Goal: Transaction & Acquisition: Download file/media

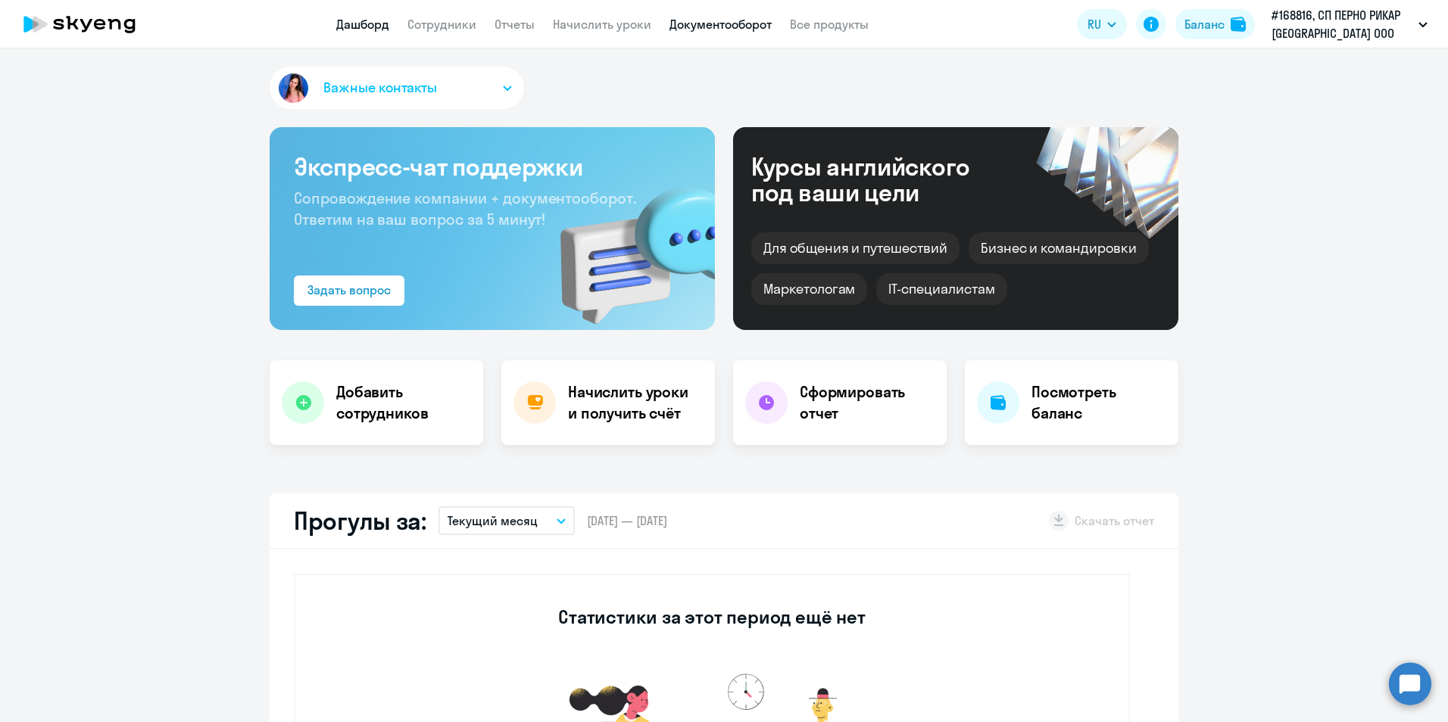
click at [729, 31] on link "Документооборот" at bounding box center [720, 24] width 102 height 15
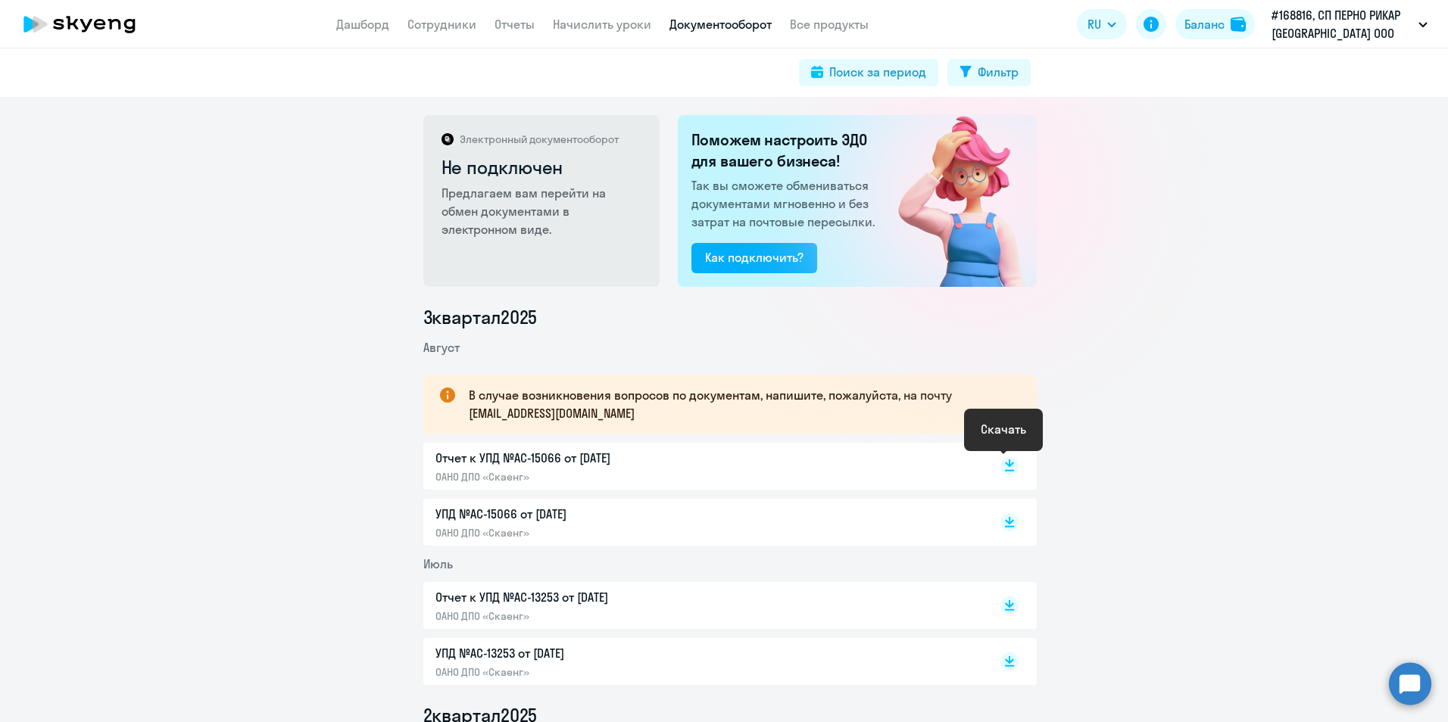
click at [1005, 466] on icon at bounding box center [1009, 464] width 9 height 8
